Goal: Information Seeking & Learning: Learn about a topic

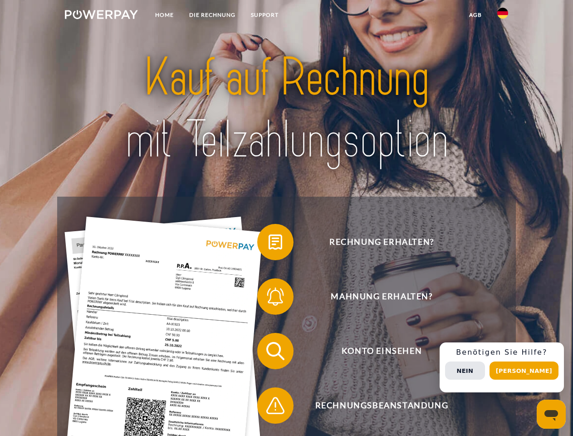
click at [101, 16] on img at bounding box center [101, 14] width 73 height 9
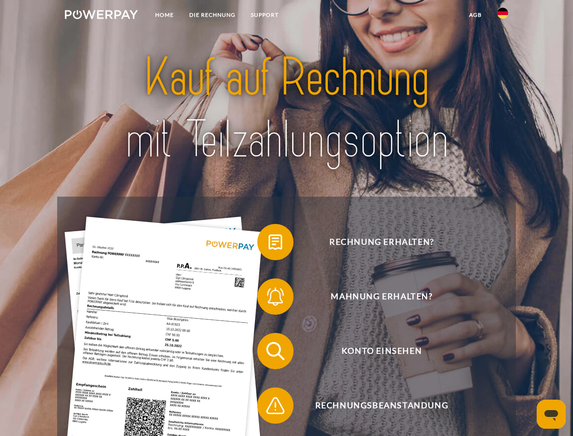
click at [503, 16] on img at bounding box center [502, 13] width 11 height 11
click at [475, 15] on link "agb" at bounding box center [475, 15] width 28 height 16
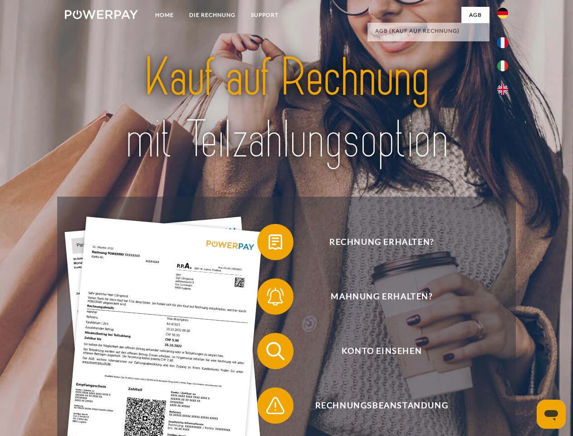
click at [269, 244] on span at bounding box center [261, 241] width 45 height 45
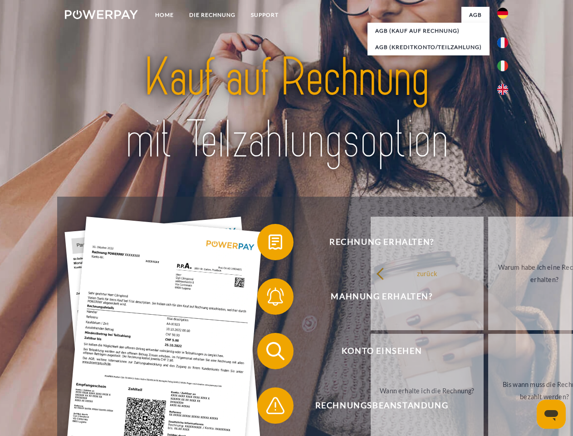
click at [269, 298] on span at bounding box center [261, 296] width 45 height 45
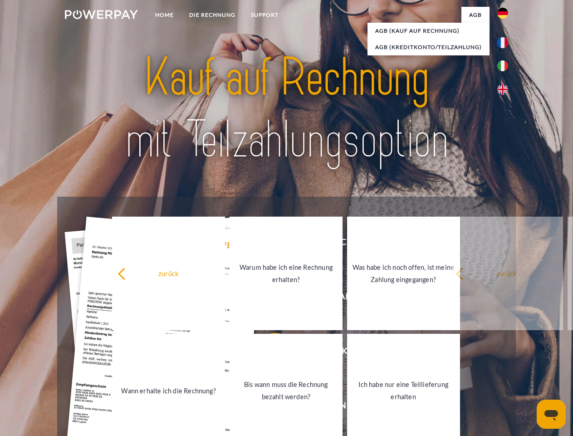
click at [269, 353] on link "Bis wann muss die Rechnung bezahlt werden?" at bounding box center [286, 390] width 113 height 113
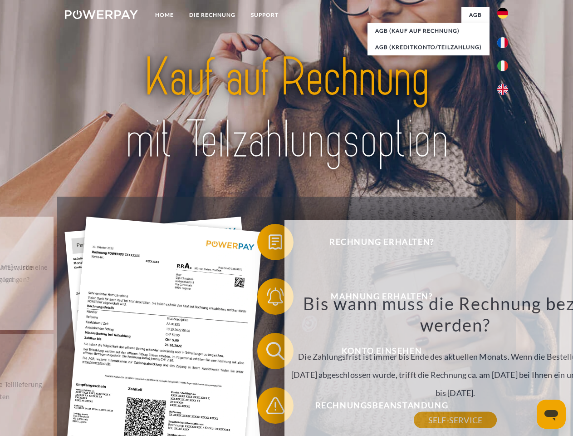
click at [290, 407] on div "Bis wann muss die Rechnung bezahlt werden? Die Zahlungsfrist ist immer bis Ende…" at bounding box center [455, 356] width 331 height 128
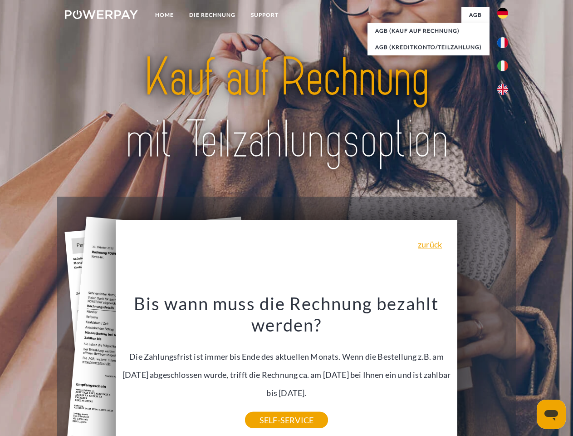
click at [505, 367] on div "Rechnung erhalten? Mahnung erhalten? Konto einsehen" at bounding box center [286, 377] width 458 height 363
click at [483, 369] on span "Konto einsehen" at bounding box center [381, 351] width 222 height 36
click at [527, 370] on header "Home DIE RECHNUNG SUPPORT" at bounding box center [286, 313] width 573 height 627
